Goal: Information Seeking & Learning: Learn about a topic

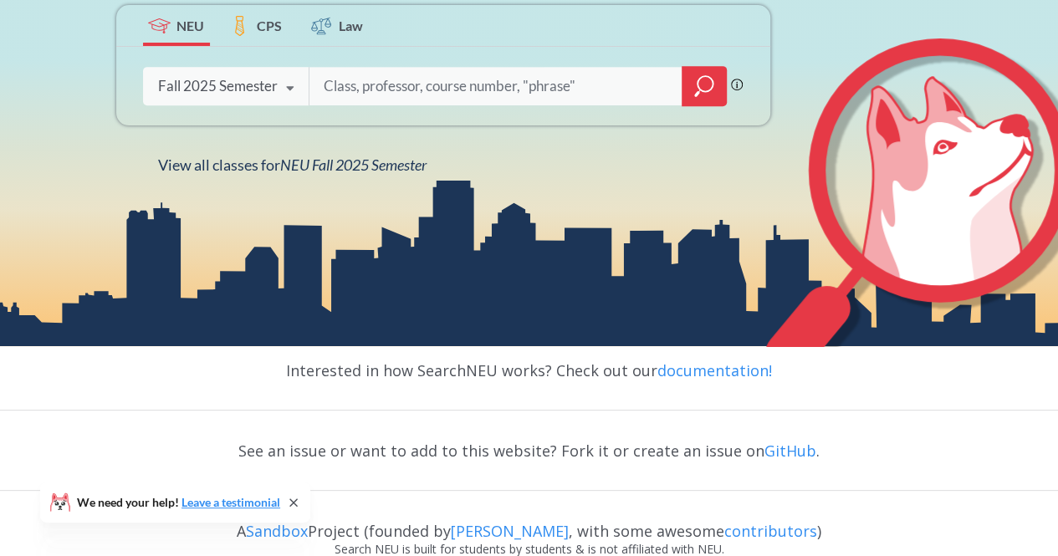
scroll to position [306, 0]
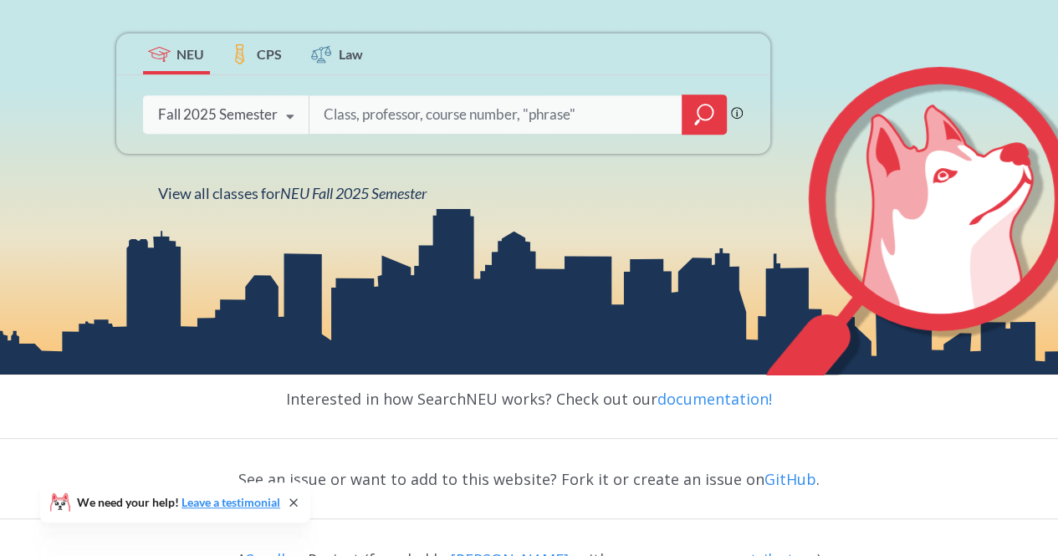
click at [267, 118] on div "Fall 2025 Semester" at bounding box center [218, 114] width 120 height 18
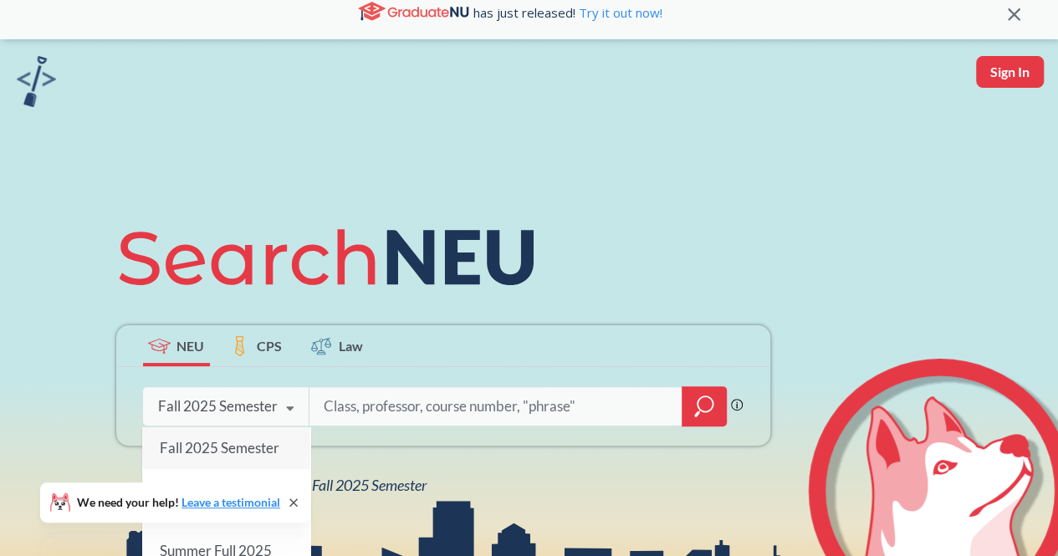
scroll to position [0, 0]
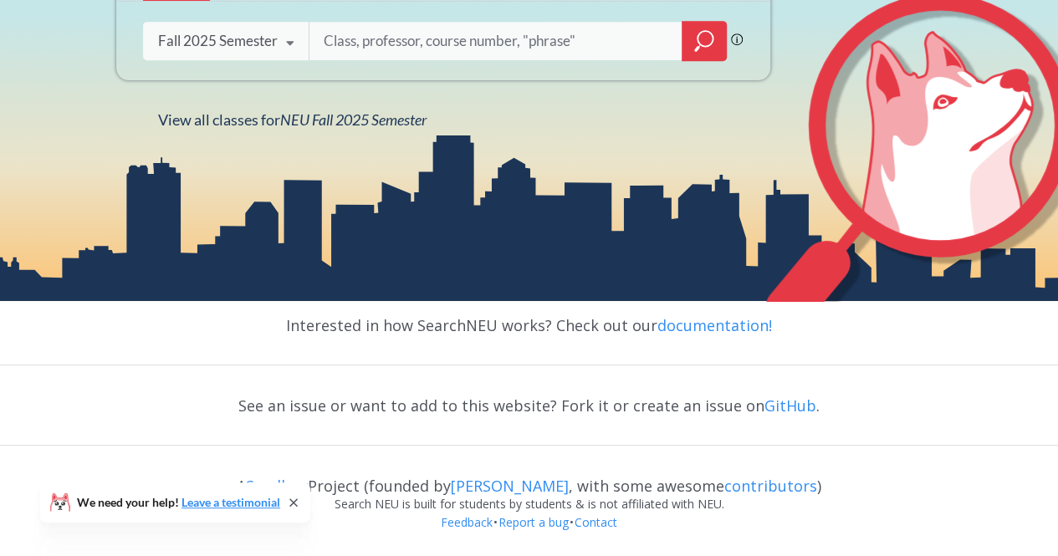
scroll to position [129, 0]
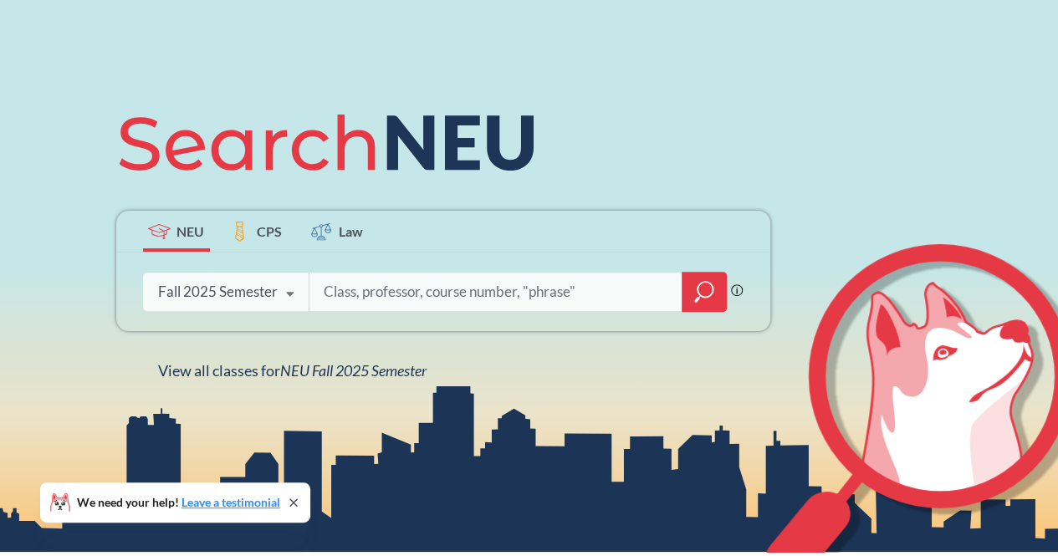
click at [694, 299] on icon "magnifying glass" at bounding box center [704, 291] width 20 height 23
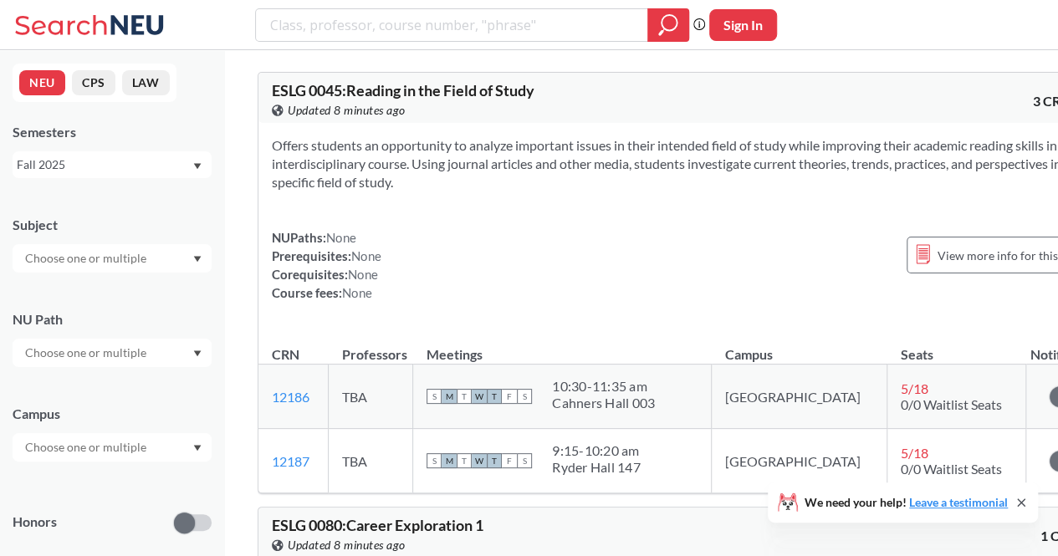
click at [146, 261] on input "text" at bounding box center [87, 258] width 141 height 20
click at [170, 210] on div "Subject CS ( 113 ) Computer Science NRSG ( 72 ) Nursing EECE ( 71 ) Electrical …" at bounding box center [112, 236] width 199 height 74
drag, startPoint x: 114, startPoint y: 449, endPoint x: 117, endPoint y: 439, distance: 10.6
click at [114, 451] on input "text" at bounding box center [87, 447] width 141 height 20
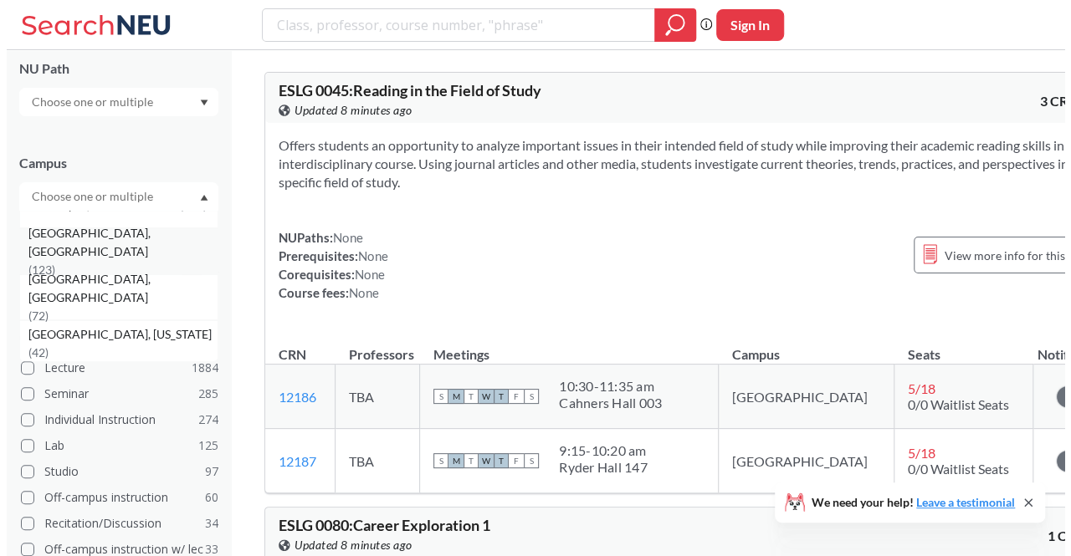
scroll to position [84, 0]
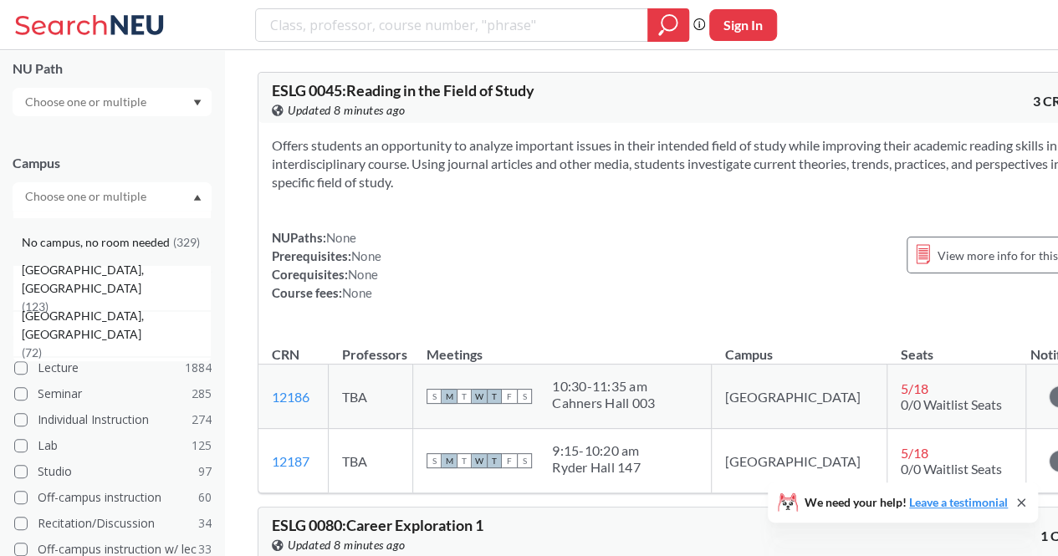
click at [143, 262] on div "No campus, no room needed ( 329 )" at bounding box center [112, 242] width 199 height 46
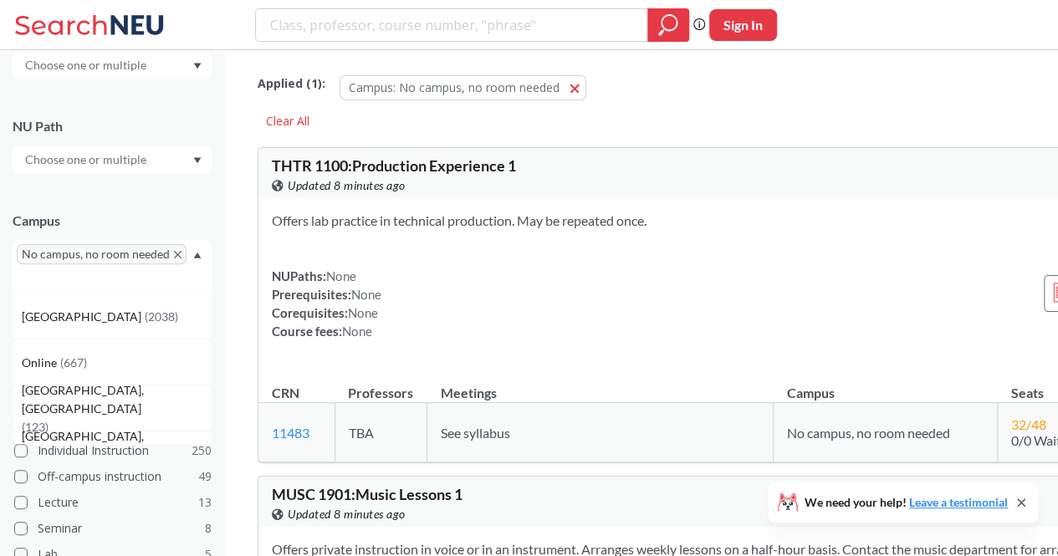
scroll to position [167, 0]
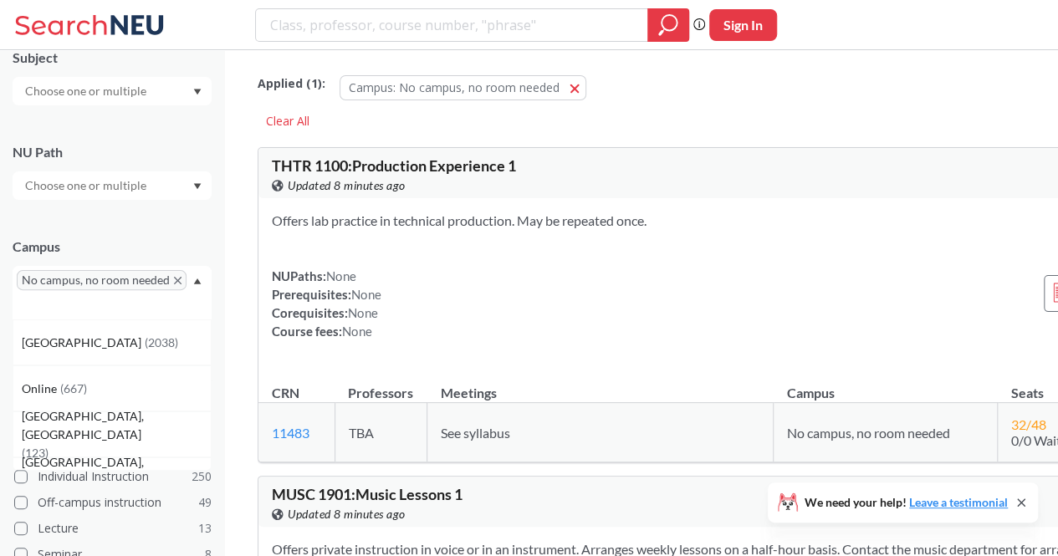
click at [163, 302] on div "No campus, no room needed" at bounding box center [112, 293] width 199 height 54
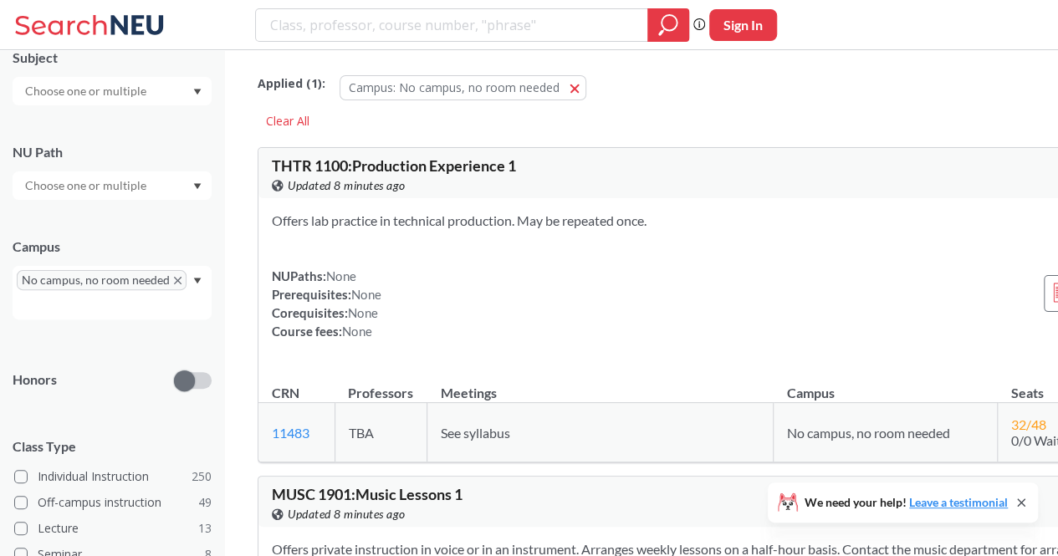
click at [192, 284] on div "No campus, no room needed" at bounding box center [112, 293] width 199 height 54
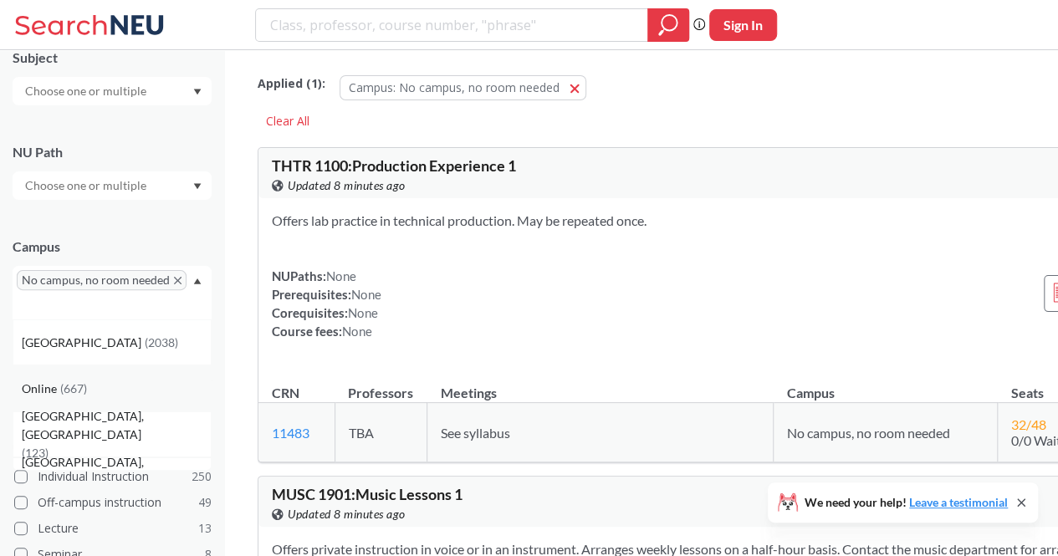
click at [105, 386] on div "Online ( 667 )" at bounding box center [116, 389] width 189 height 18
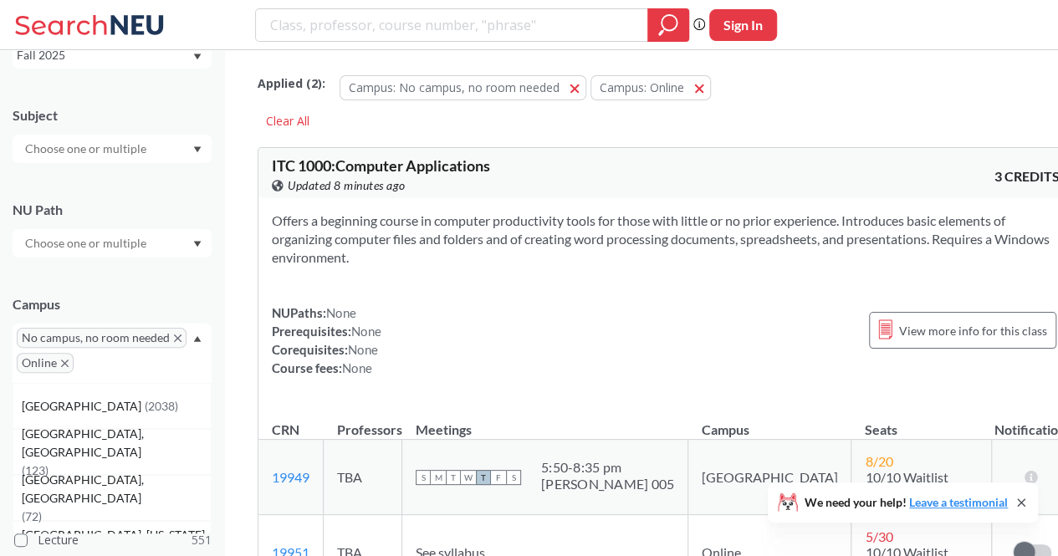
scroll to position [84, 0]
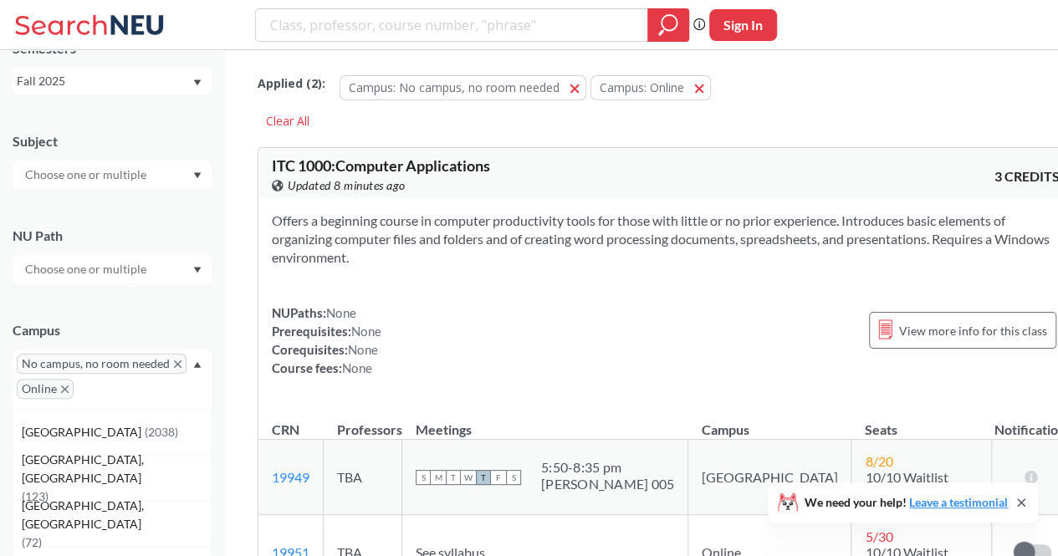
click at [132, 267] on input "text" at bounding box center [87, 269] width 141 height 20
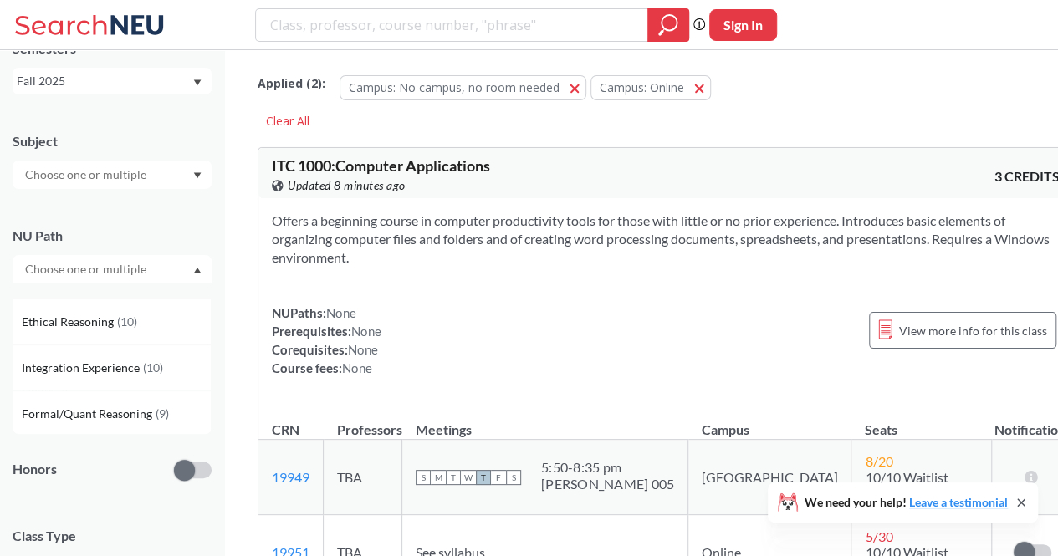
scroll to position [447, 0]
click at [159, 213] on div "NU Path Writing Intensive ( 38 ) Capstone Experience ( 28 ) Societies/Instituti…" at bounding box center [112, 247] width 199 height 74
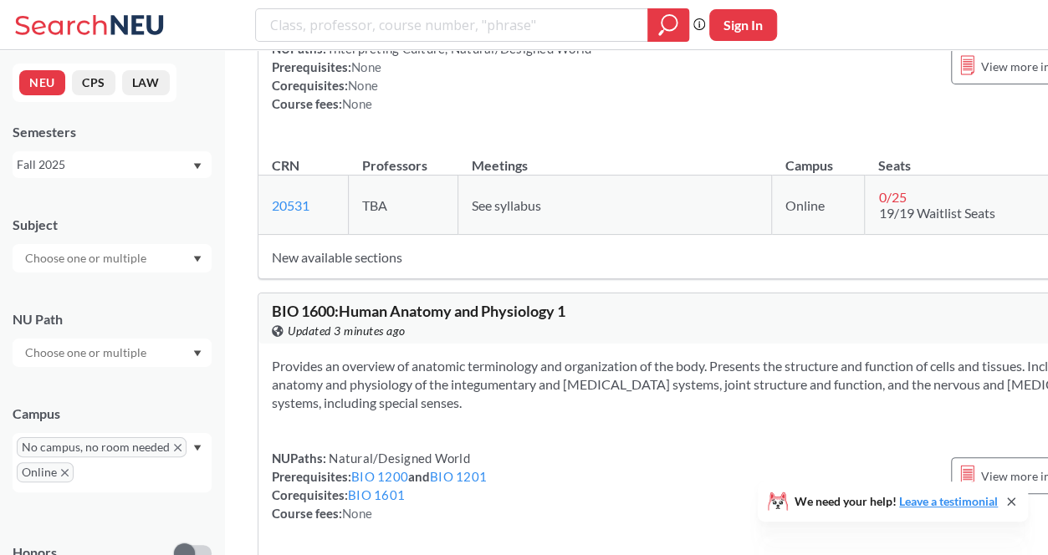
scroll to position [40821, 0]
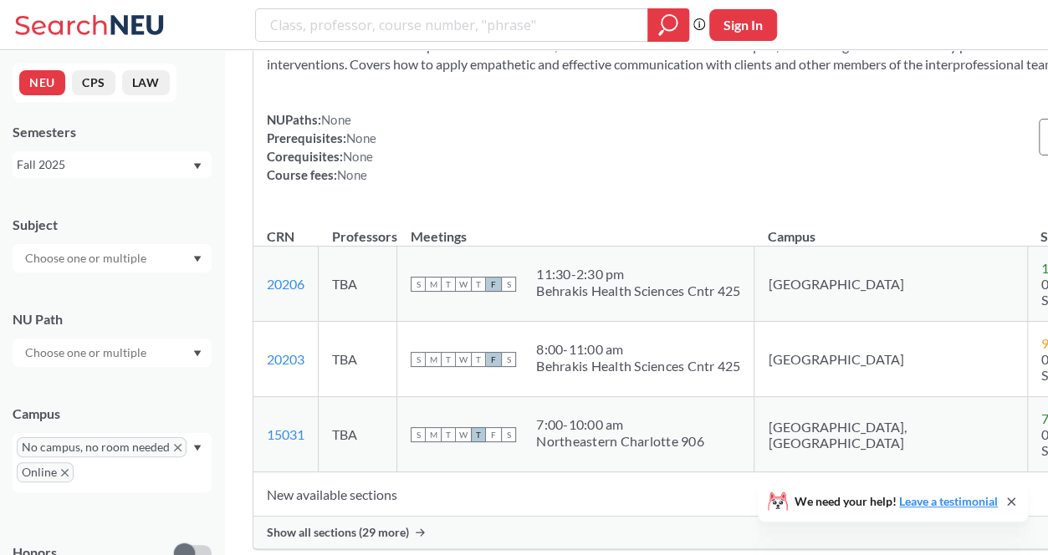
scroll to position [63071, 0]
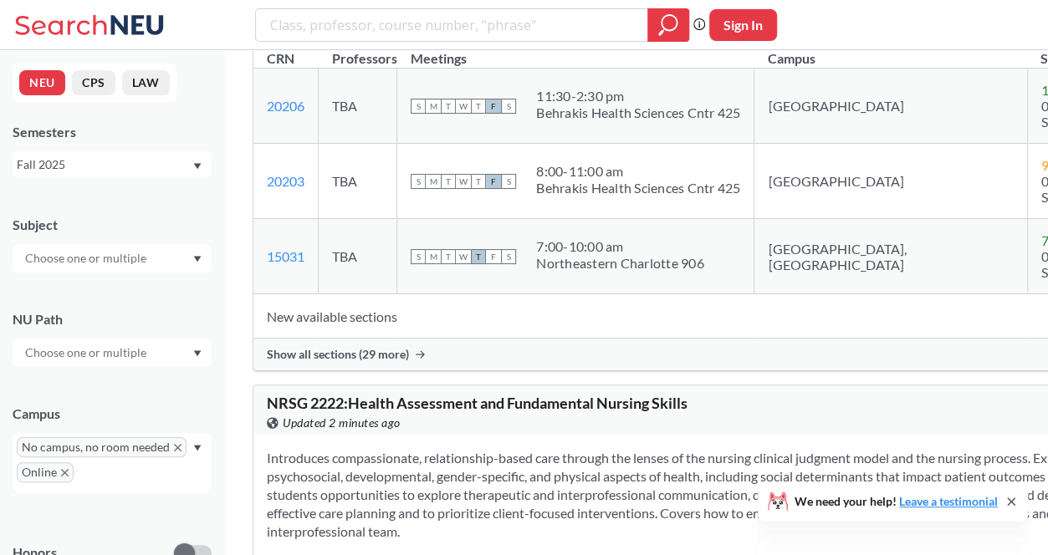
click at [174, 449] on icon "X to remove pill" at bounding box center [178, 448] width 8 height 8
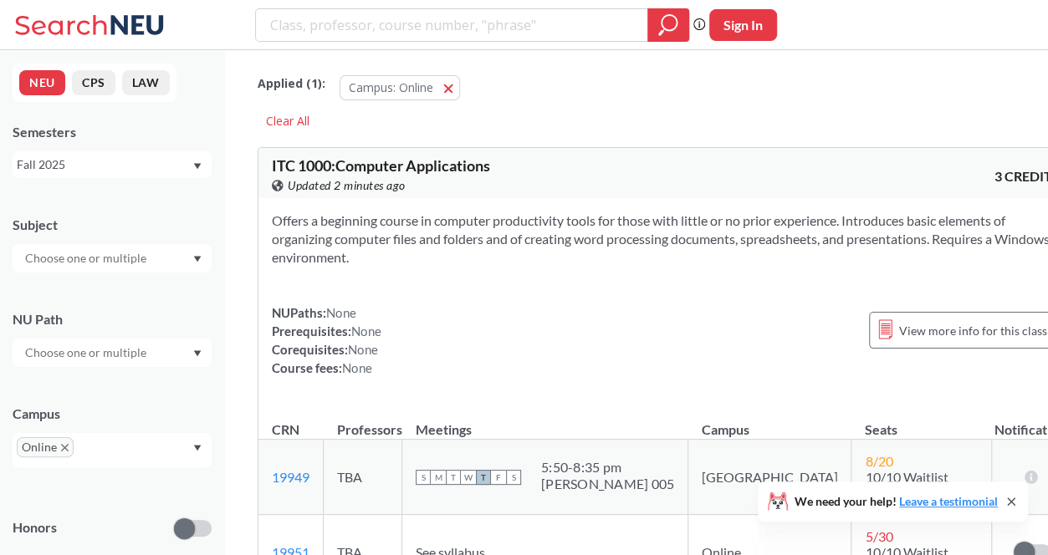
click at [64, 453] on span "Online" at bounding box center [45, 447] width 57 height 20
click at [95, 448] on input "text" at bounding box center [102, 453] width 49 height 20
click at [145, 490] on span "( 2038 )" at bounding box center [161, 490] width 33 height 14
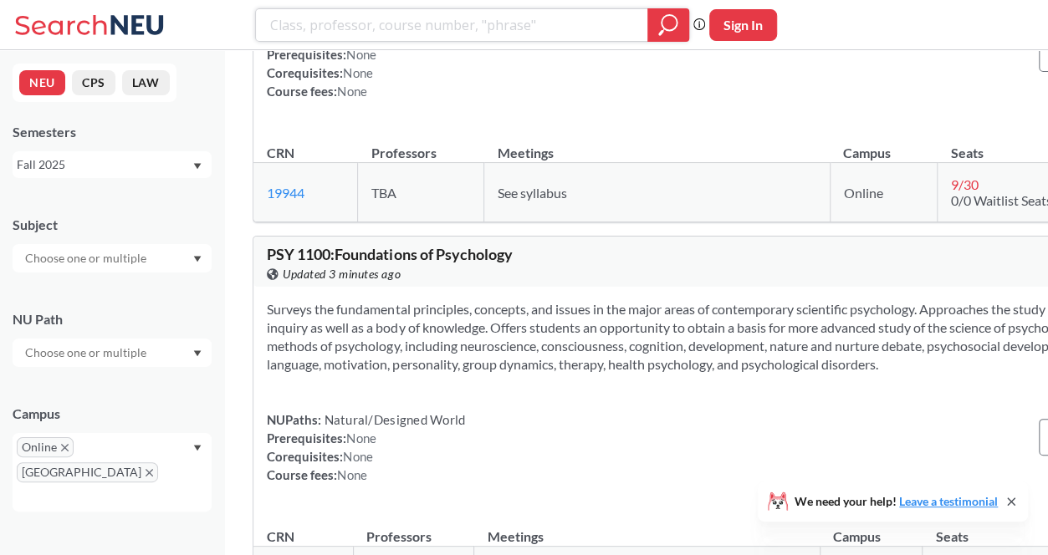
scroll to position [27899, 0]
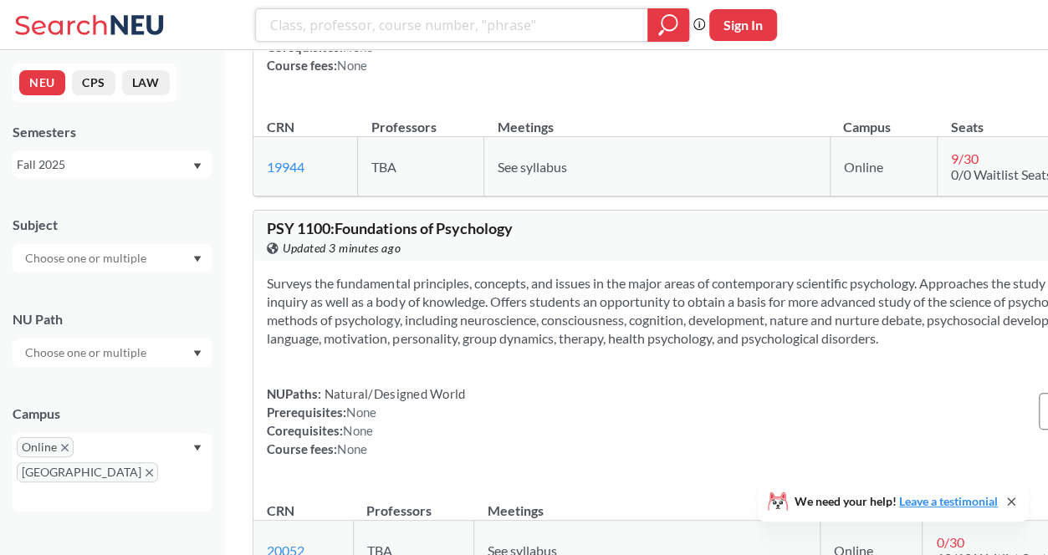
click at [381, 18] on input "search" at bounding box center [452, 25] width 367 height 28
type input "games"
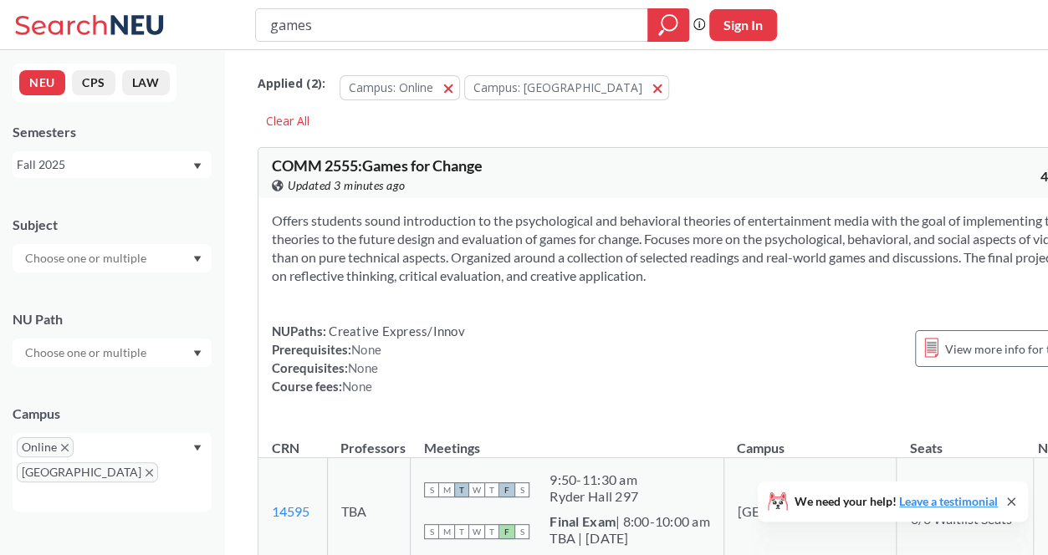
click at [554, 20] on input "games" at bounding box center [452, 25] width 367 height 28
click at [552, 20] on input "games" at bounding box center [452, 25] width 367 height 28
click at [585, 88] on button "Campus: [GEOGRAPHIC_DATA]" at bounding box center [566, 87] width 205 height 25
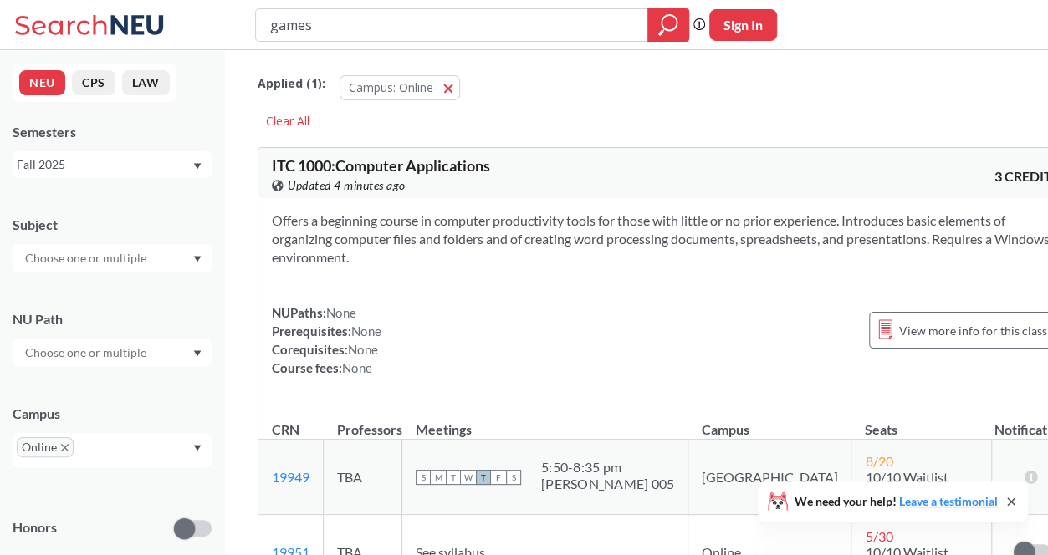
click at [407, 36] on input "games" at bounding box center [452, 25] width 367 height 28
click at [117, 446] on input "text" at bounding box center [102, 453] width 49 height 20
click at [114, 529] on span "No campus, no room needed" at bounding box center [97, 537] width 151 height 18
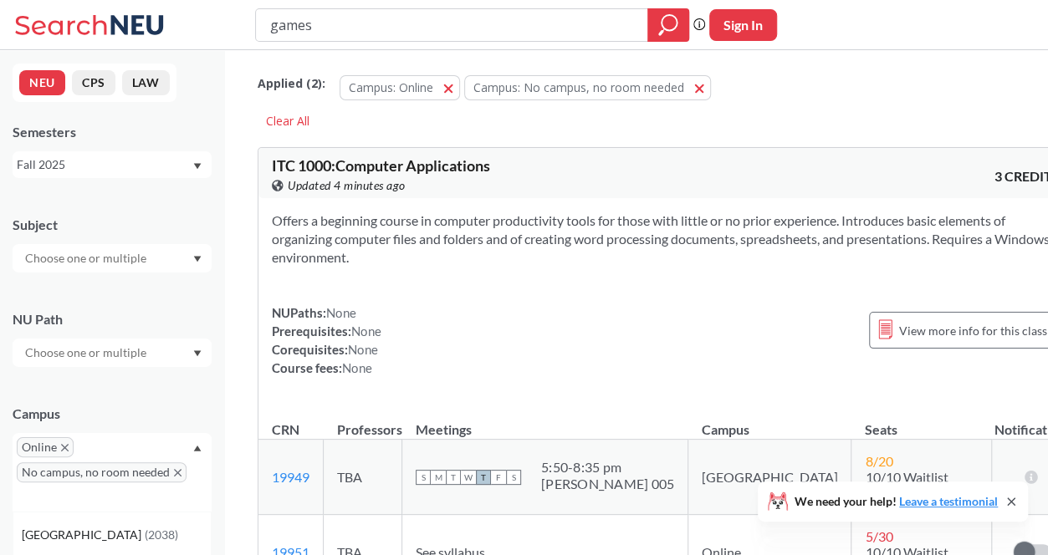
click at [418, 41] on div "games Phrase search guarantees the exact search appears in the results. Ex. If …" at bounding box center [524, 25] width 1048 height 50
click at [417, 40] on div "games" at bounding box center [472, 24] width 434 height 33
click at [409, 40] on div "games" at bounding box center [472, 24] width 434 height 33
click at [402, 31] on input "games" at bounding box center [452, 25] width 367 height 28
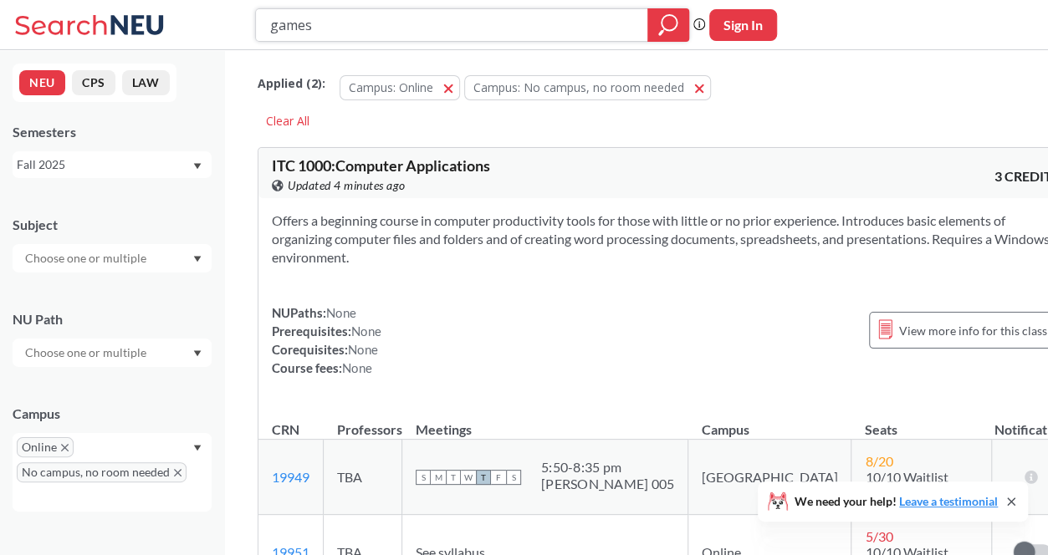
click at [402, 30] on input "games" at bounding box center [452, 25] width 367 height 28
type input "4 credits"
drag, startPoint x: 396, startPoint y: 26, endPoint x: 248, endPoint y: 48, distance: 150.5
click at [231, 41] on div "4 credits Phrase search guarantees the exact search appears in the results. Ex.…" at bounding box center [524, 25] width 1048 height 50
click at [661, 20] on icon "magnifying glass" at bounding box center [668, 24] width 20 height 23
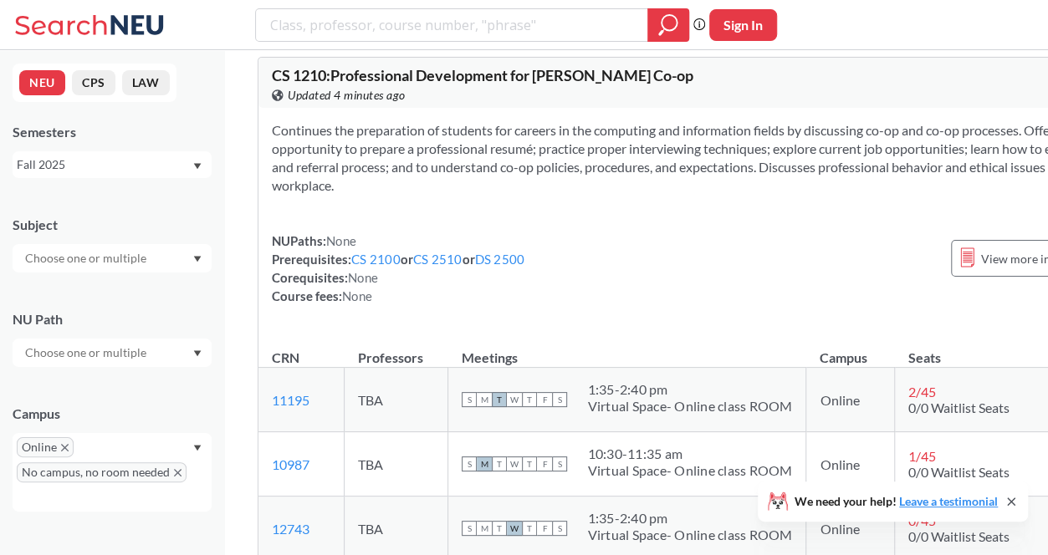
scroll to position [34821, 0]
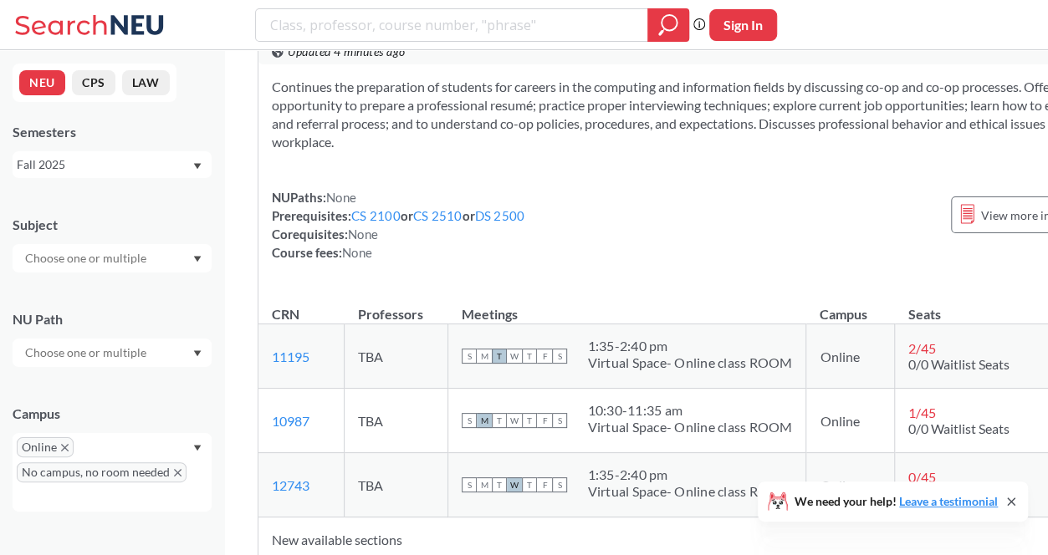
click at [102, 272] on div at bounding box center [112, 258] width 199 height 28
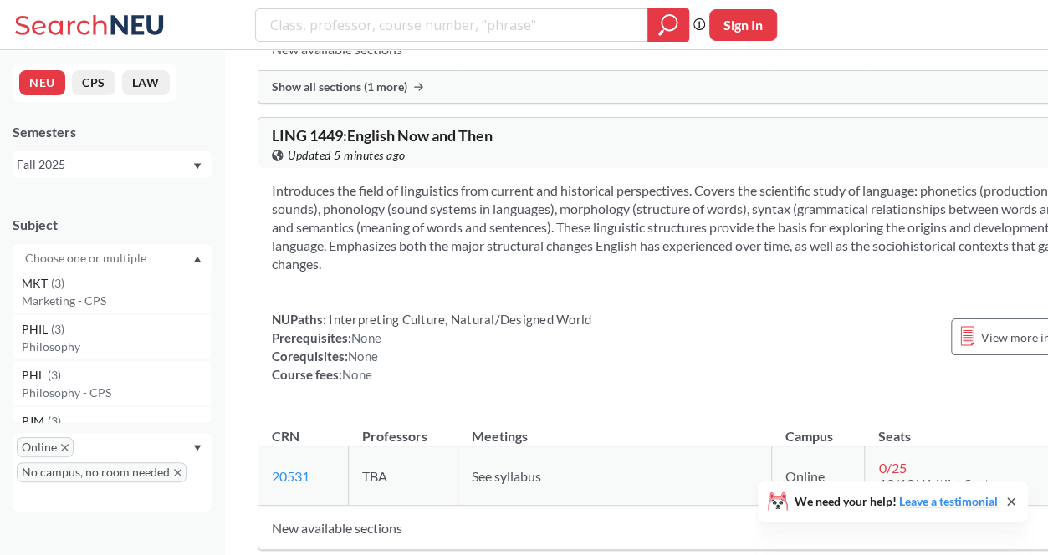
scroll to position [40677, 0]
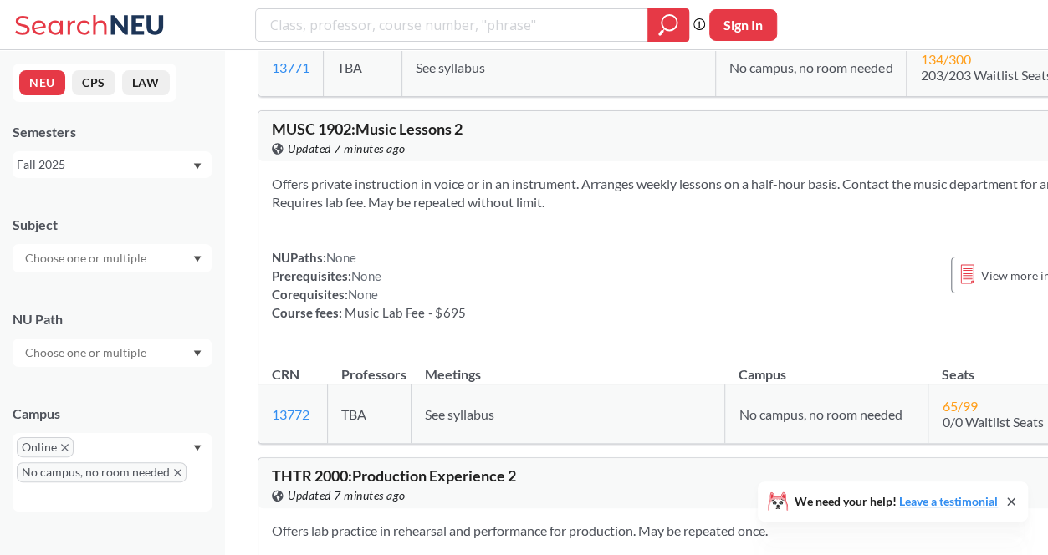
scroll to position [43019, 0]
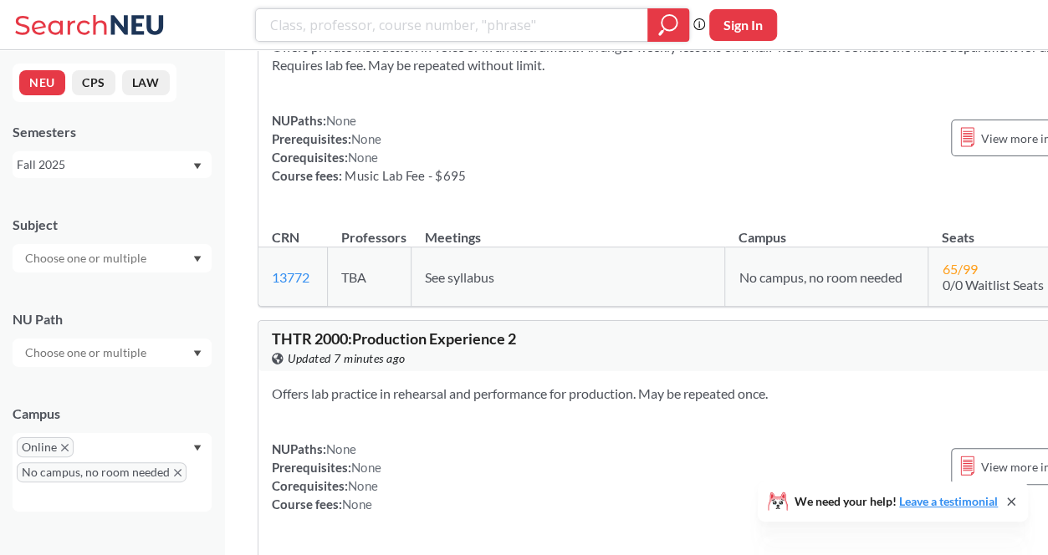
click at [489, 23] on input "search" at bounding box center [452, 25] width 367 height 28
type input "asian studie"
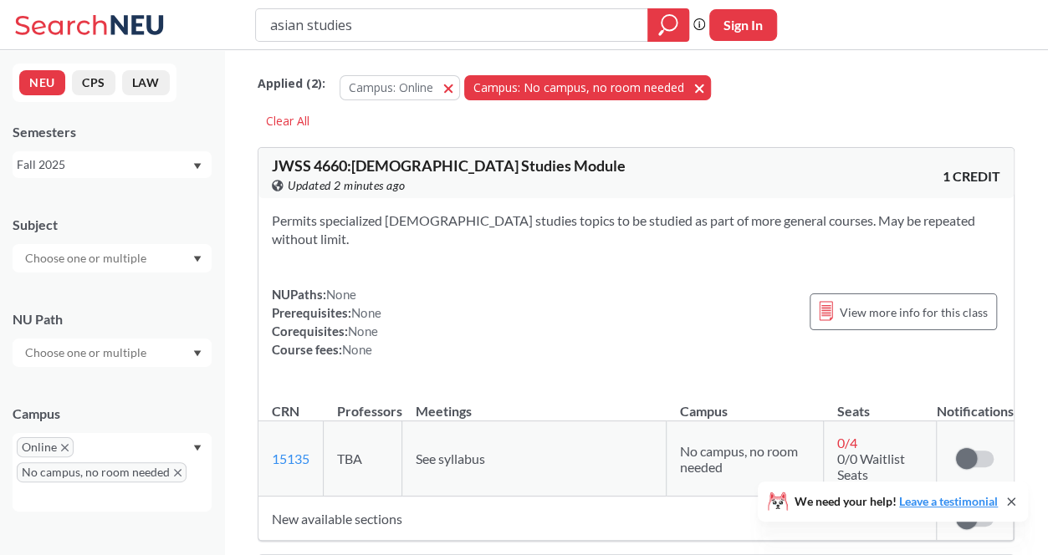
click at [689, 90] on button "Campus: No campus, no room needed No campus, no room needed" at bounding box center [587, 87] width 247 height 25
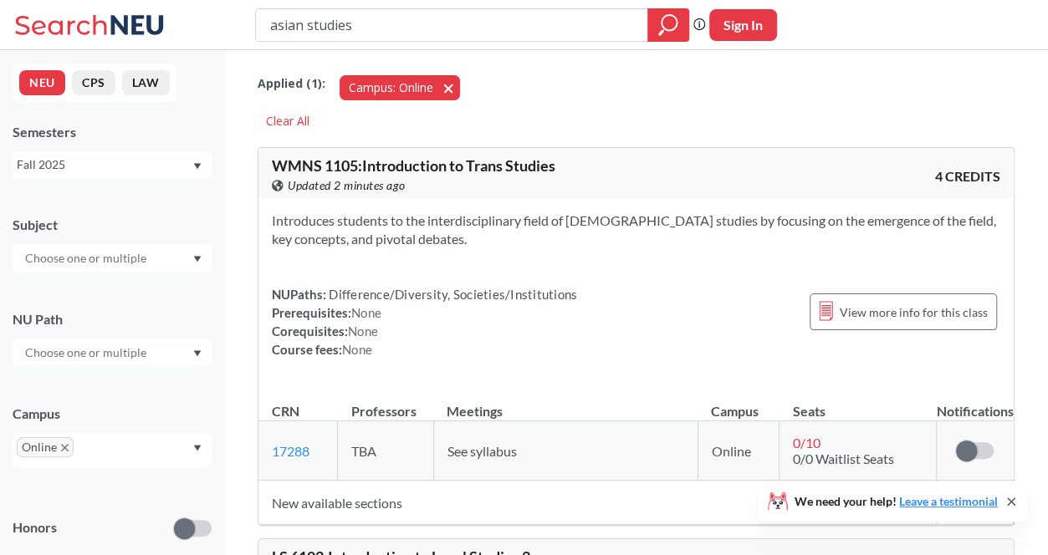
click at [452, 85] on button "Campus: Online Online" at bounding box center [400, 87] width 120 height 25
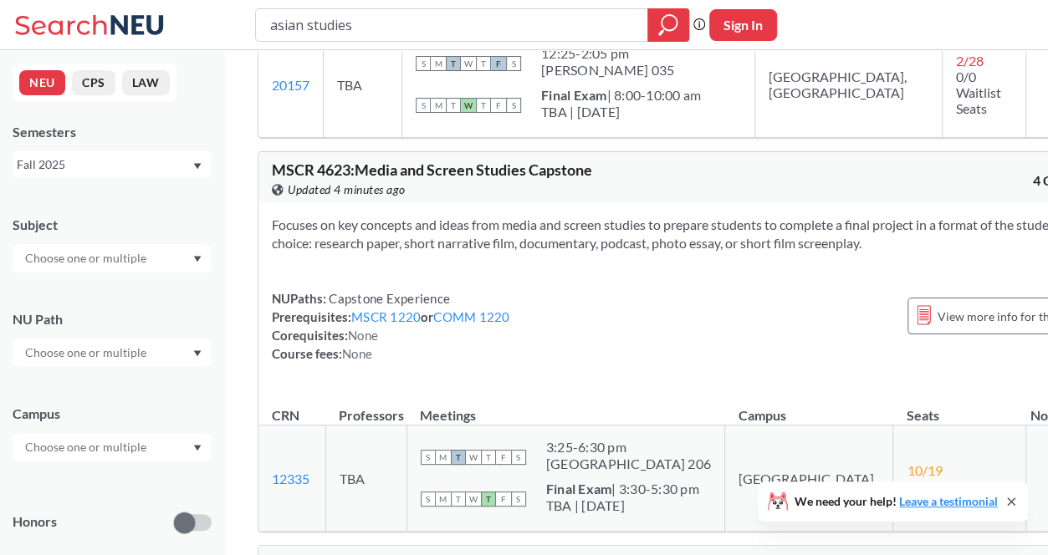
scroll to position [7947, 0]
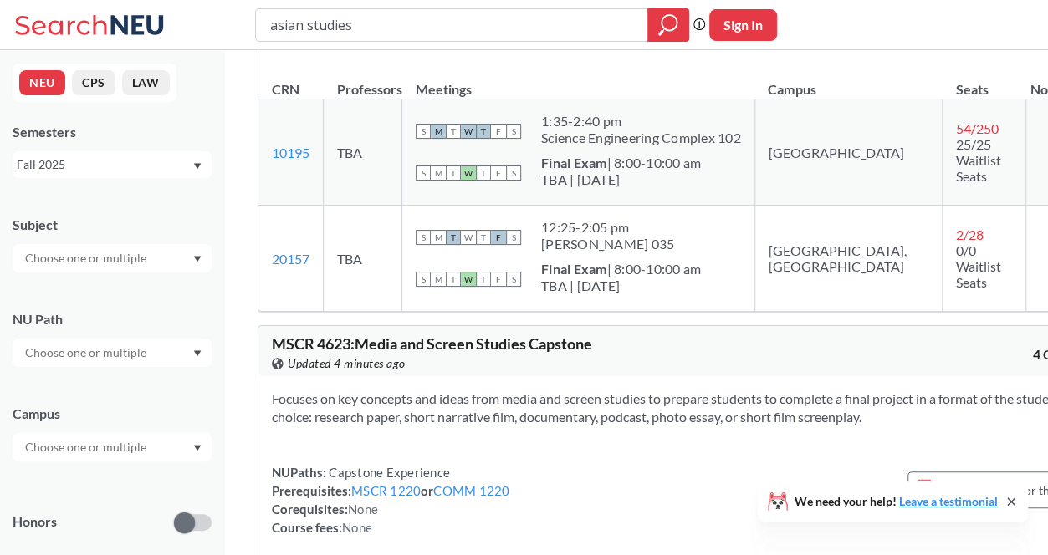
click at [544, 20] on input "asian studies" at bounding box center [452, 25] width 367 height 28
click at [145, 453] on input "text" at bounding box center [87, 447] width 141 height 20
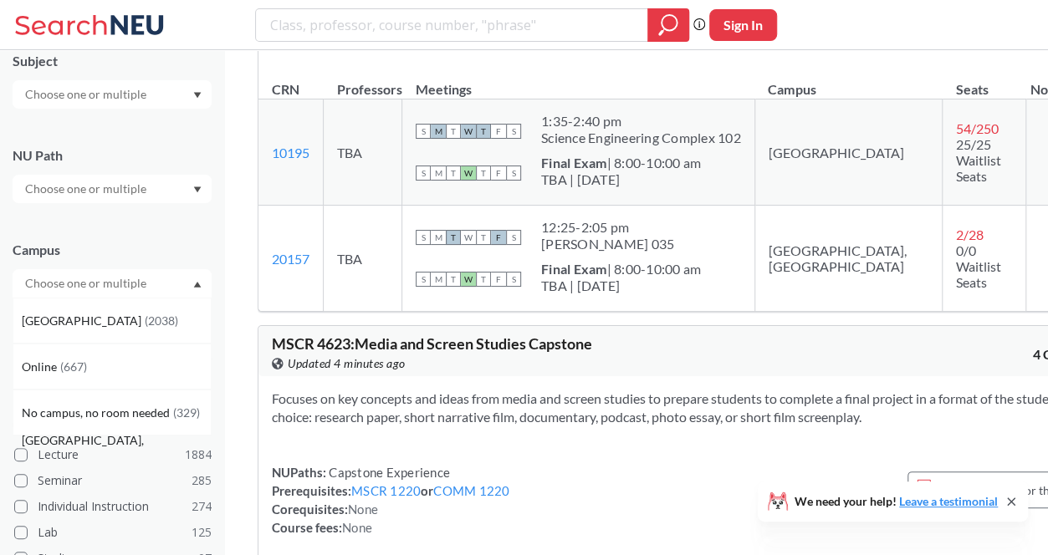
scroll to position [167, 0]
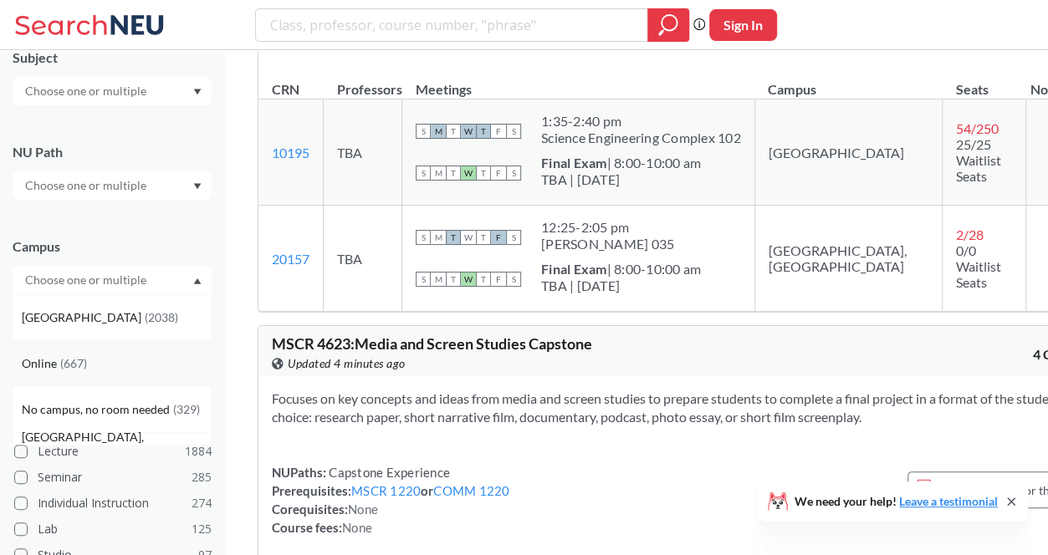
click at [136, 362] on div "Online ( 667 )" at bounding box center [116, 364] width 189 height 18
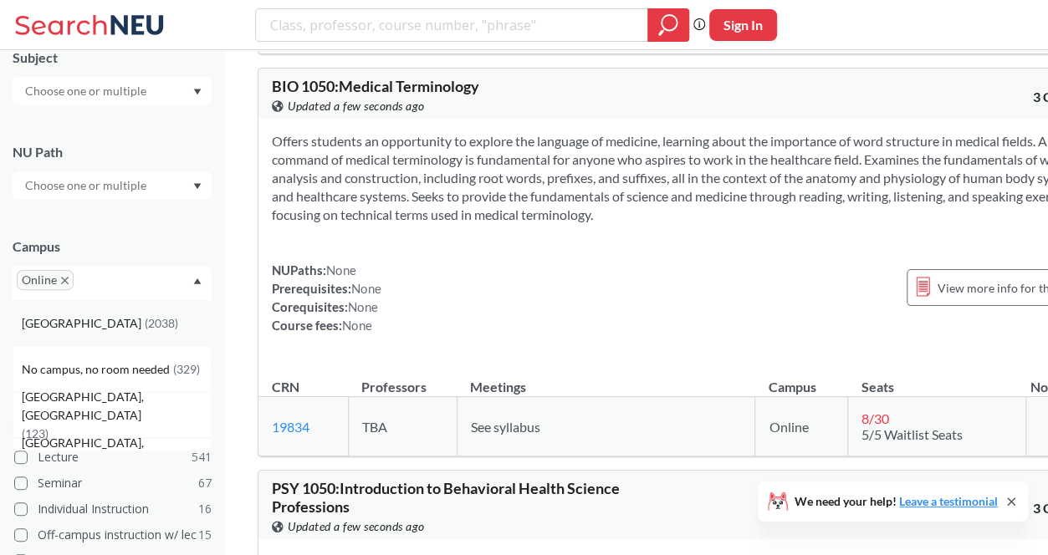
click at [123, 371] on span "No campus, no room needed" at bounding box center [97, 370] width 151 height 18
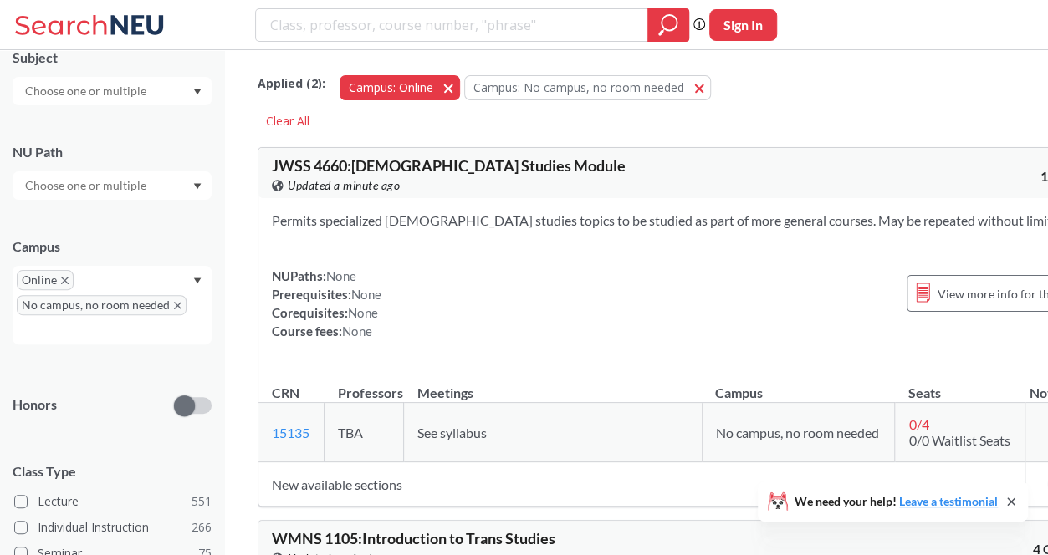
click at [453, 98] on div "Campus: Online Online" at bounding box center [397, 89] width 125 height 29
click at [454, 85] on span "button" at bounding box center [454, 87] width 0 height 16
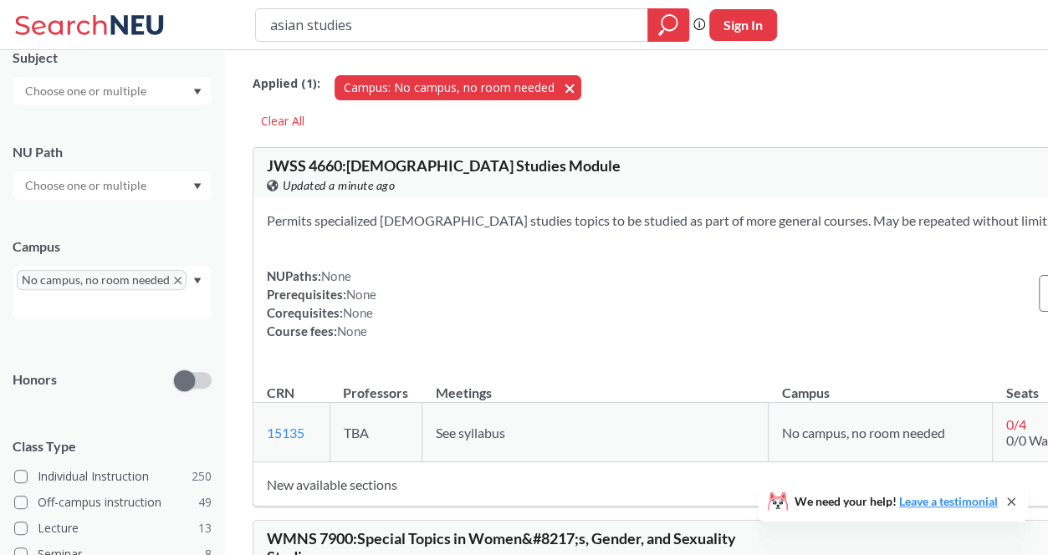
click at [576, 85] on button "Campus: No campus, no room needed No campus, no room needed" at bounding box center [458, 87] width 247 height 25
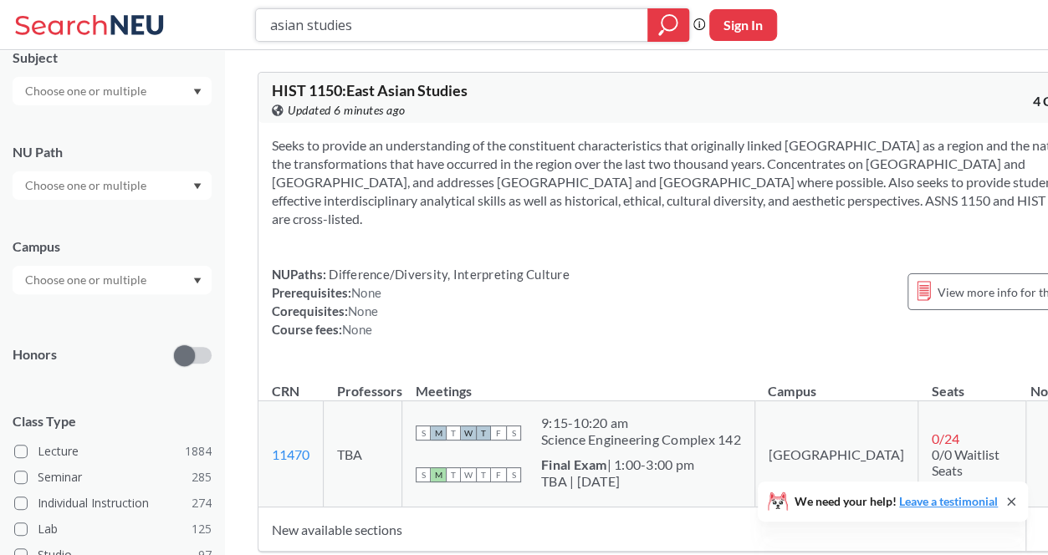
click at [458, 17] on input "asian studies" at bounding box center [452, 25] width 367 height 28
click at [458, 16] on input "asian studies" at bounding box center [452, 25] width 367 height 28
type input "natural disasters"
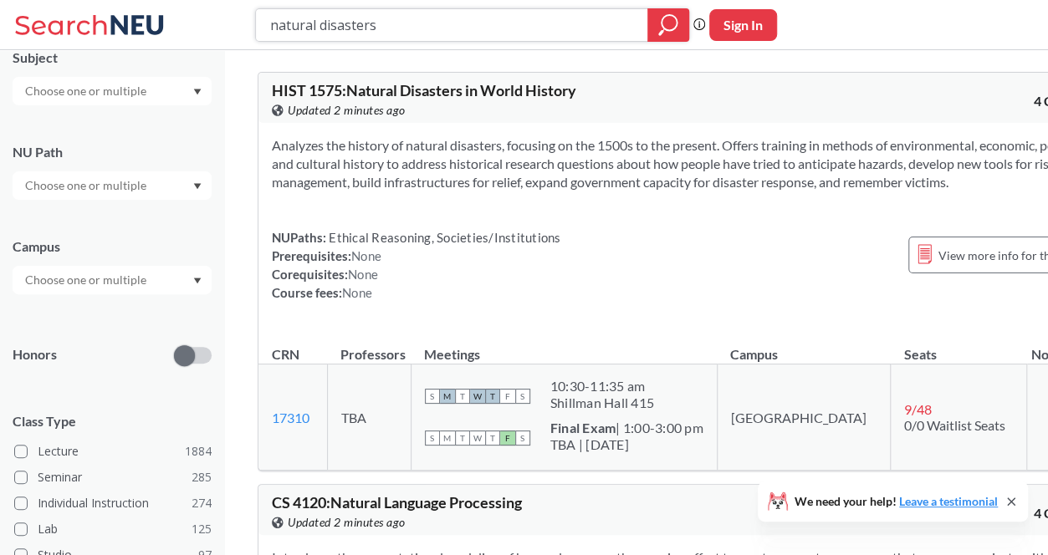
click at [602, 28] on input "natural disasters" at bounding box center [452, 25] width 367 height 28
click at [601, 25] on input "natural disasters" at bounding box center [452, 25] width 367 height 28
click at [316, 36] on input "natural disaster" at bounding box center [452, 25] width 367 height 28
click at [321, 36] on input "natural disaster" at bounding box center [452, 25] width 367 height 28
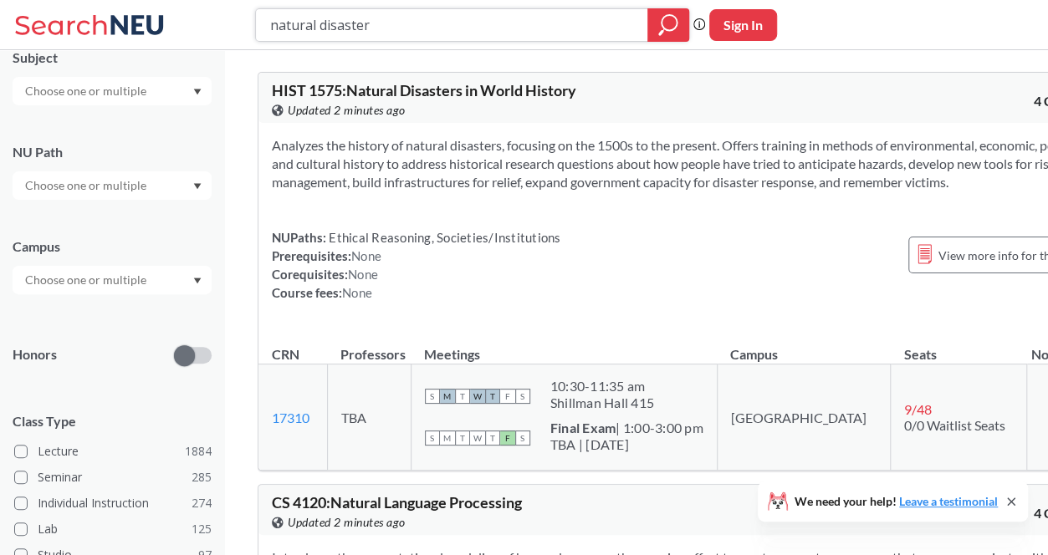
click at [327, 31] on input "natural disaster" at bounding box center [452, 25] width 367 height 28
click at [329, 29] on input "natural disaster" at bounding box center [452, 25] width 367 height 28
type input "natural"
click at [329, 29] on input "natural" at bounding box center [452, 25] width 367 height 28
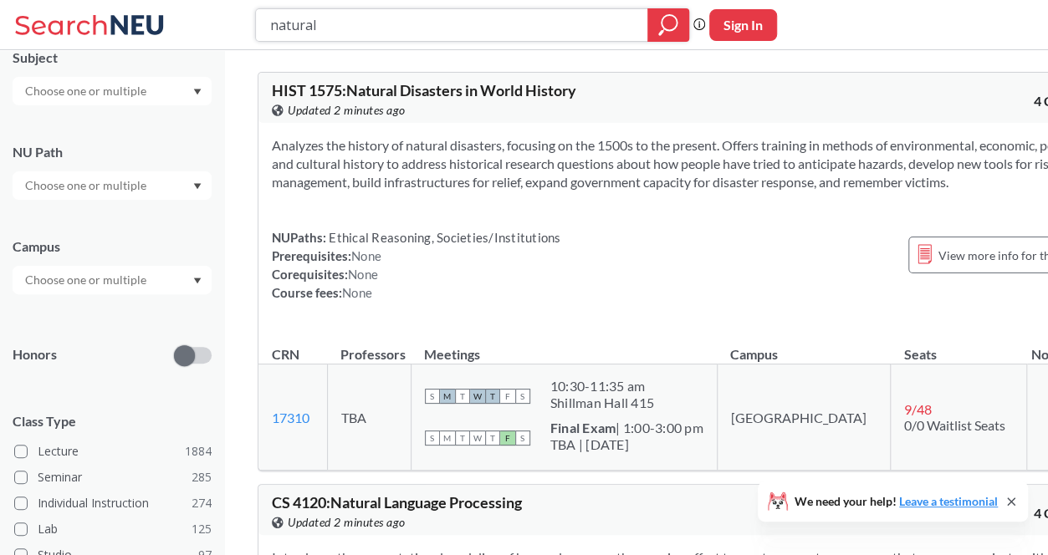
click at [329, 29] on input "natural" at bounding box center [452, 25] width 367 height 28
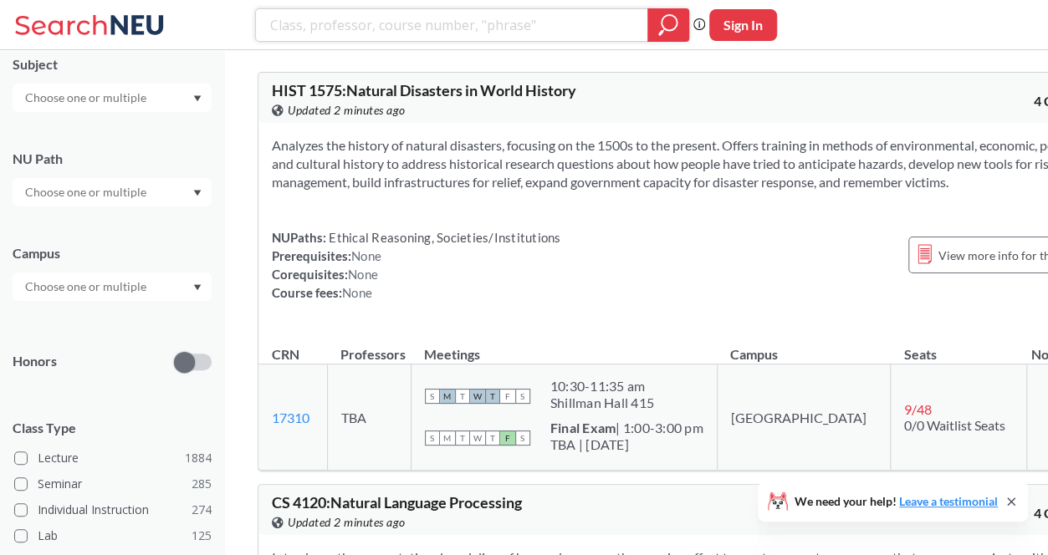
scroll to position [89, 0]
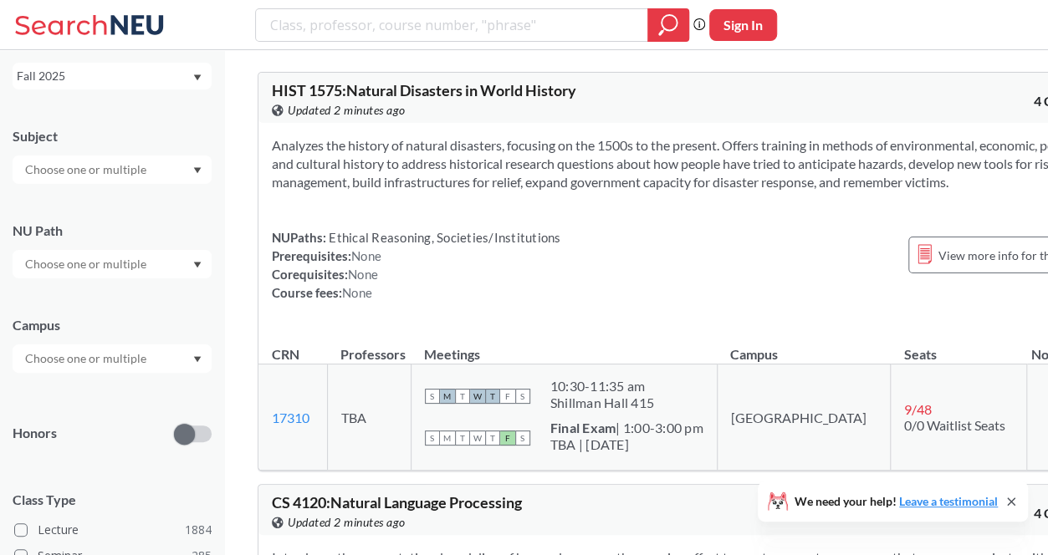
click at [111, 368] on input "text" at bounding box center [87, 359] width 141 height 20
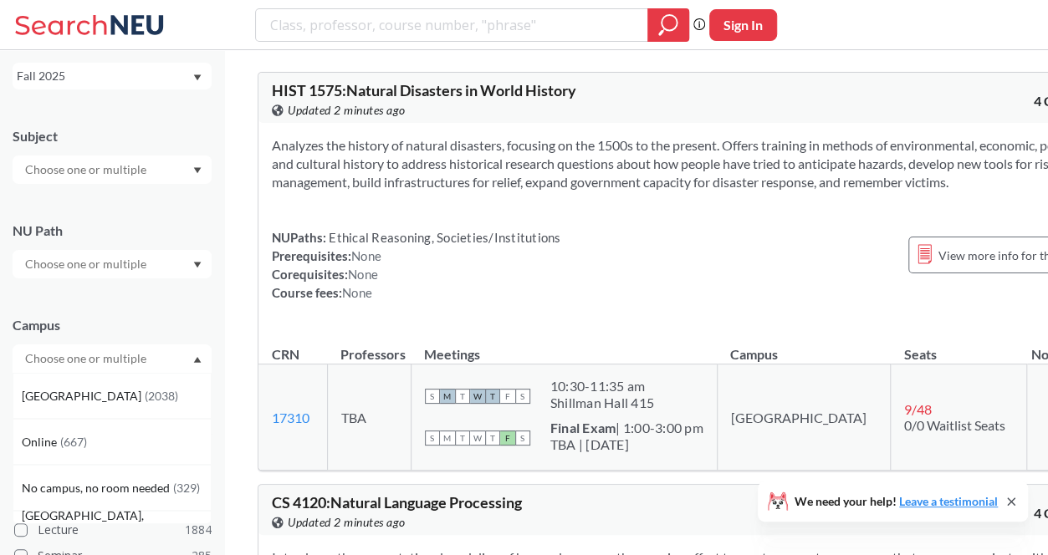
click at [87, 441] on div "Online ( 667 )" at bounding box center [116, 442] width 189 height 18
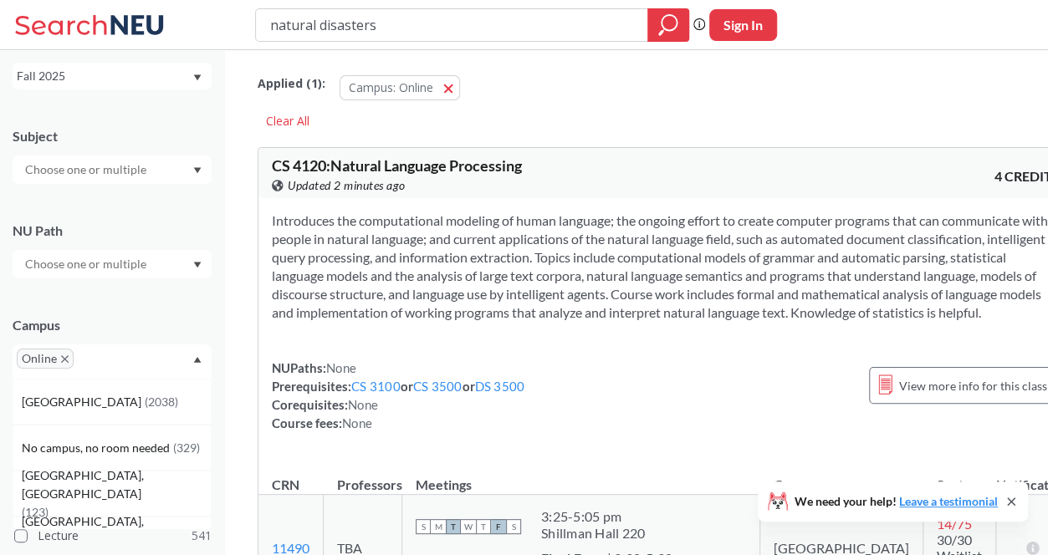
click at [112, 371] on input "text" at bounding box center [102, 365] width 49 height 20
click at [107, 451] on span "No campus, no room needed" at bounding box center [97, 448] width 151 height 18
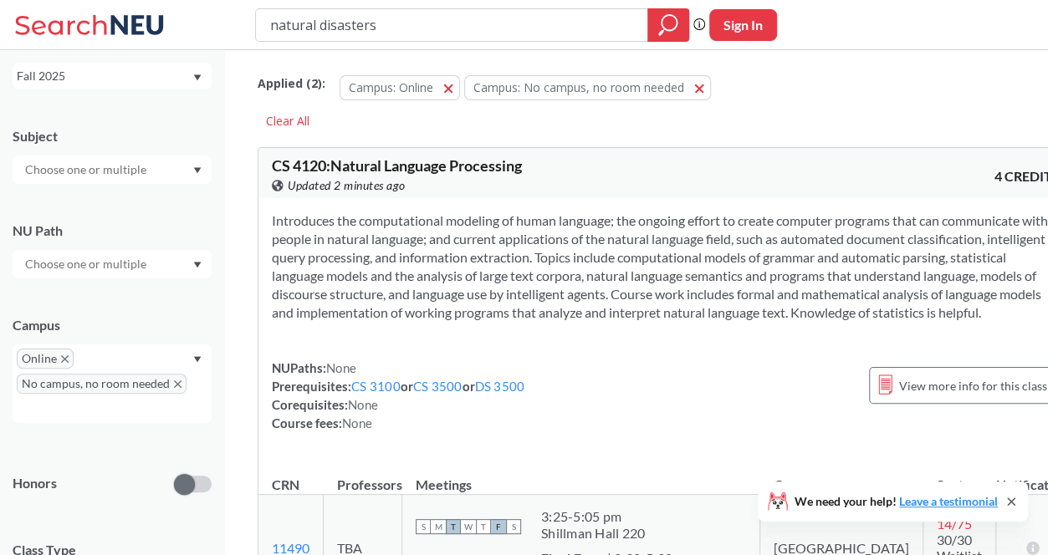
drag, startPoint x: 469, startPoint y: 37, endPoint x: 181, endPoint y: 40, distance: 288.6
click at [181, 40] on div "natural disasters Phrase search guarantees the exact search appears in the resu…" at bounding box center [524, 25] width 1048 height 50
click at [671, 15] on icon "magnifying glass" at bounding box center [669, 22] width 15 height 15
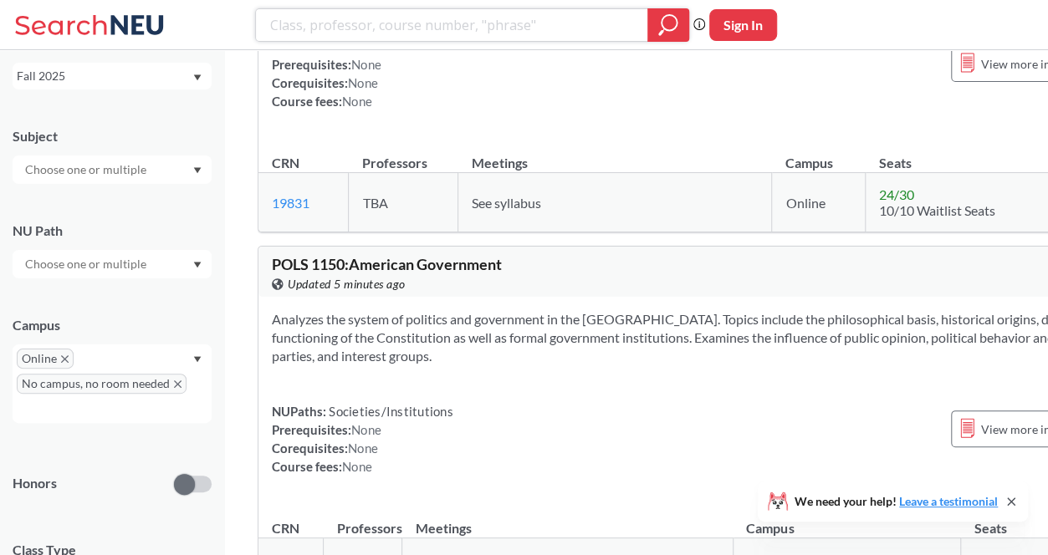
scroll to position [24760, 0]
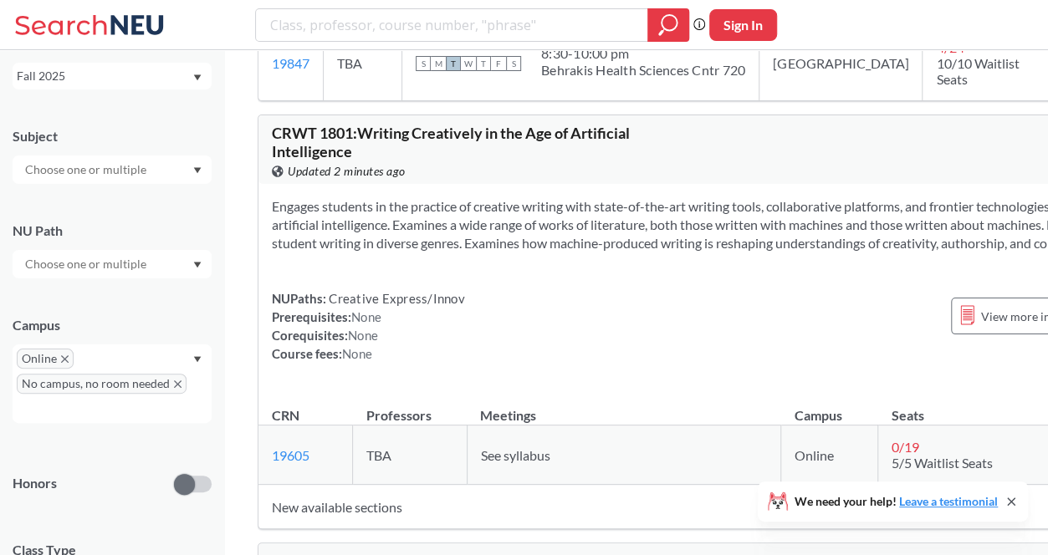
scroll to position [42075, 0]
